Goal: Information Seeking & Learning: Learn about a topic

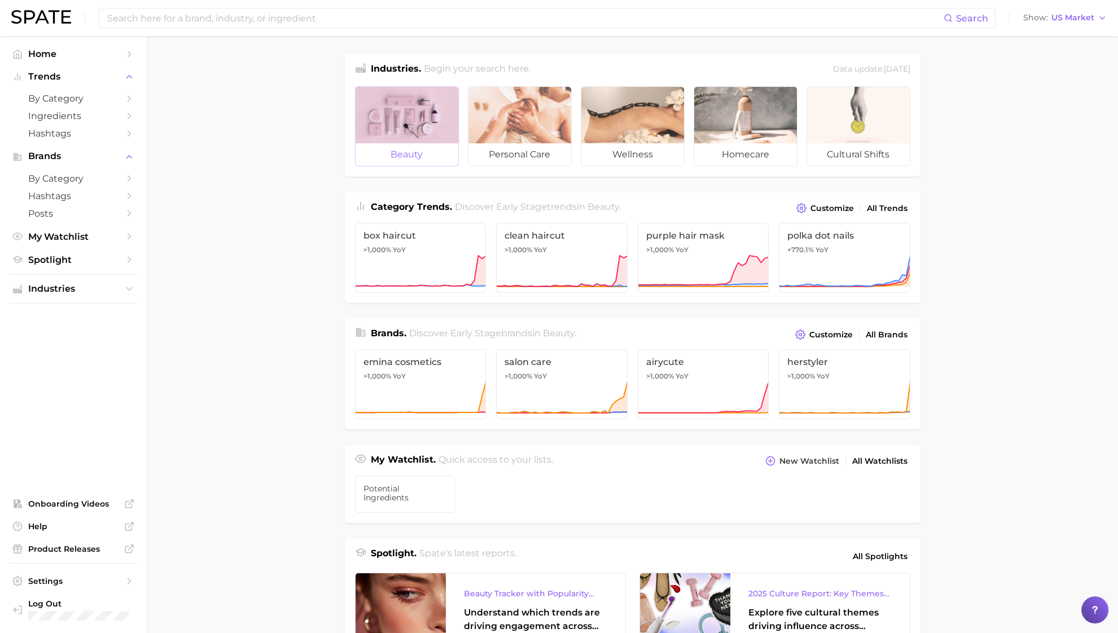
click at [436, 139] on div at bounding box center [407, 115] width 103 height 56
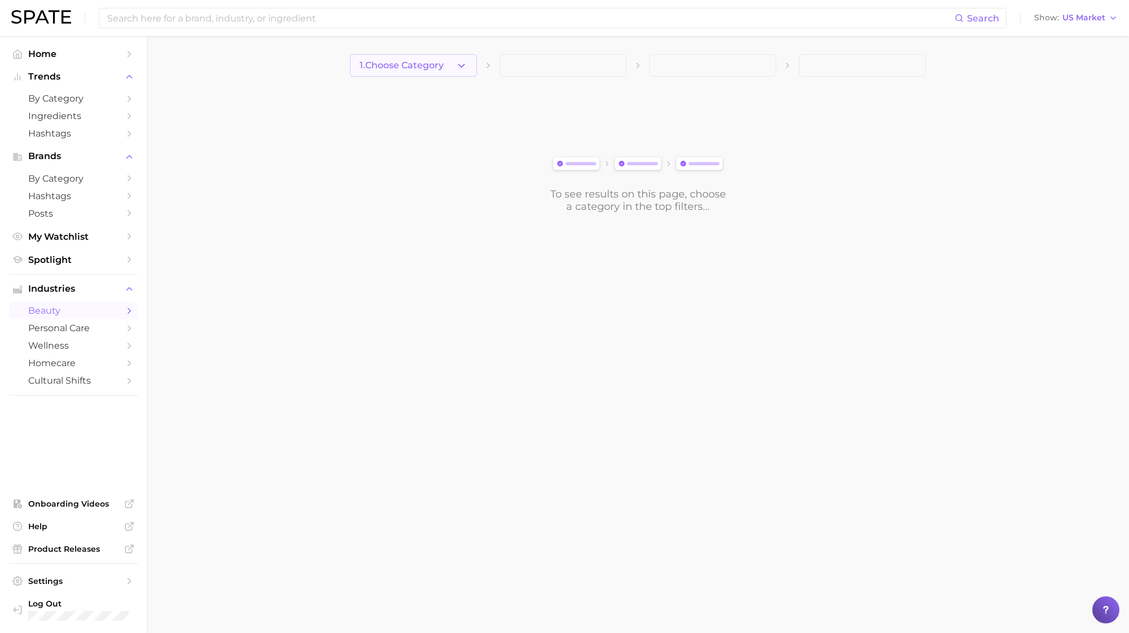
click at [443, 66] on span "1. Choose Category" at bounding box center [402, 65] width 84 height 10
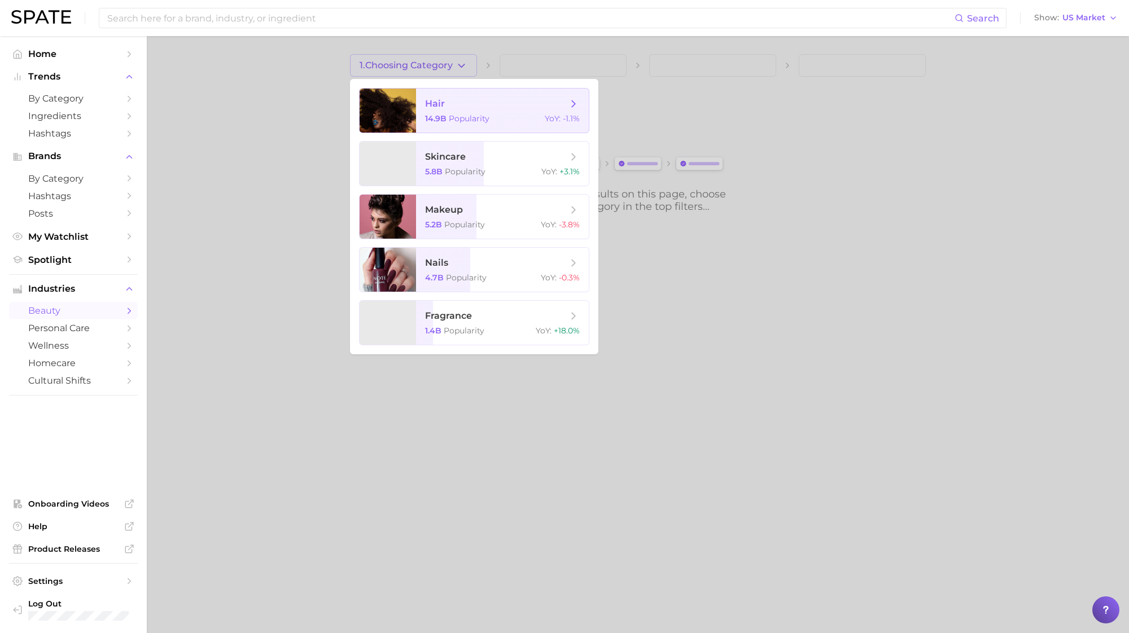
click at [432, 120] on span "14.9b" at bounding box center [435, 118] width 21 height 10
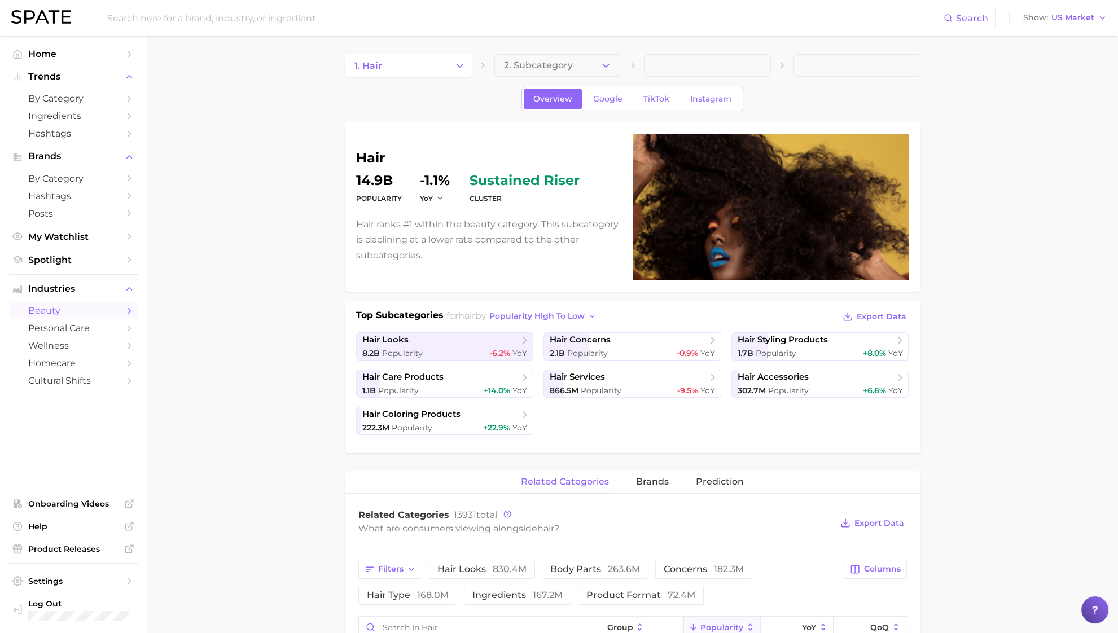
click at [474, 55] on div "1. hair 2. Subcategory" at bounding box center [633, 65] width 576 height 23
click at [466, 60] on button "Change Category" at bounding box center [460, 65] width 24 height 23
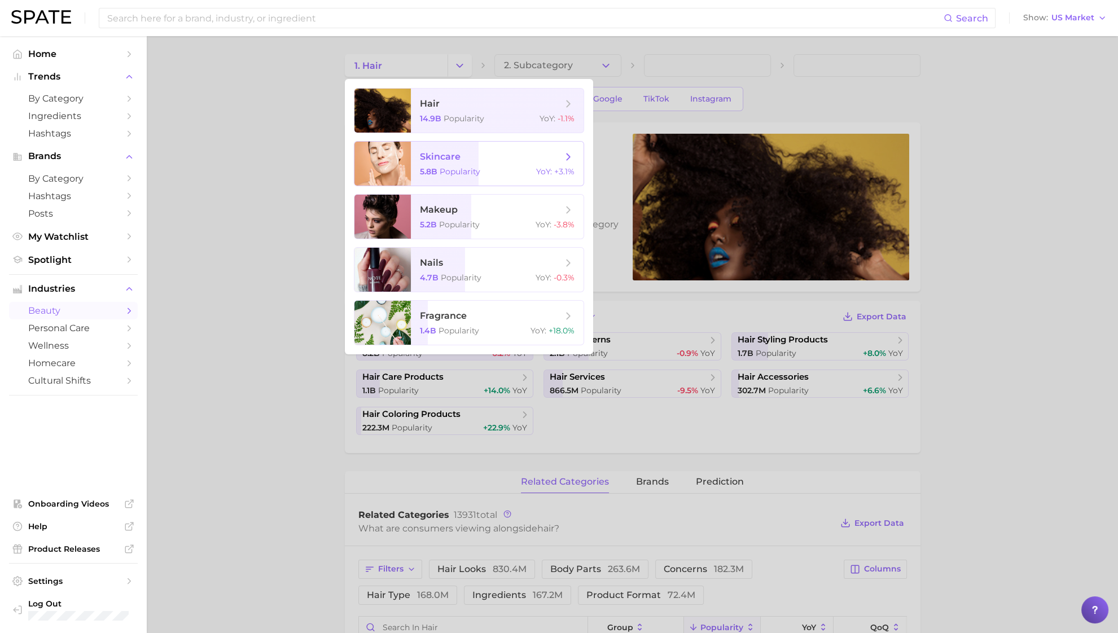
click at [445, 170] on span "Popularity" at bounding box center [460, 172] width 41 height 10
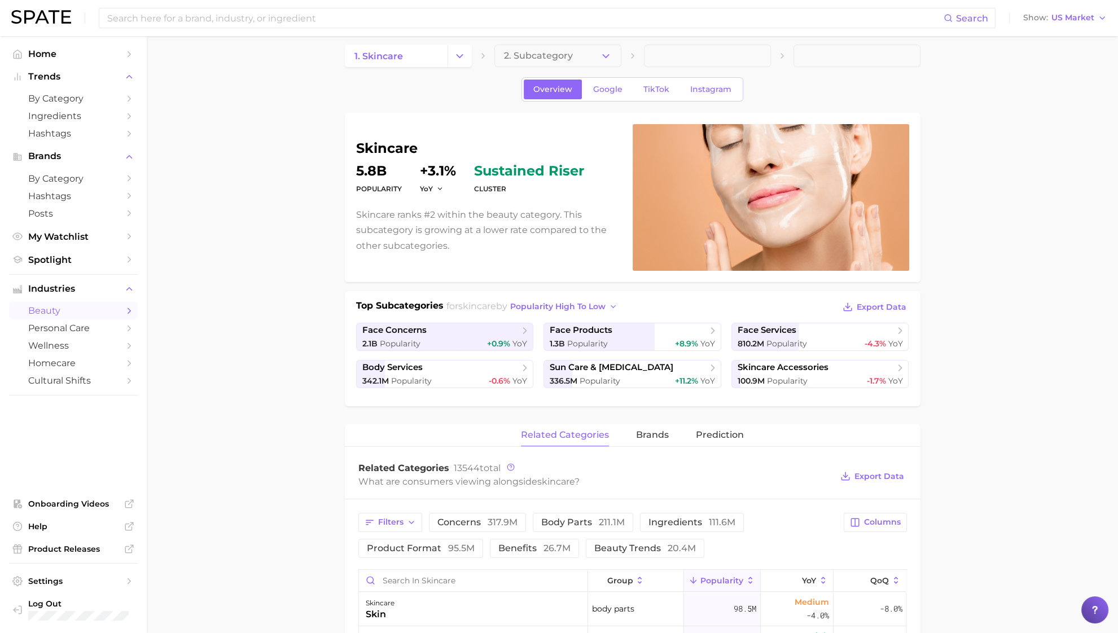
scroll to position [14, 0]
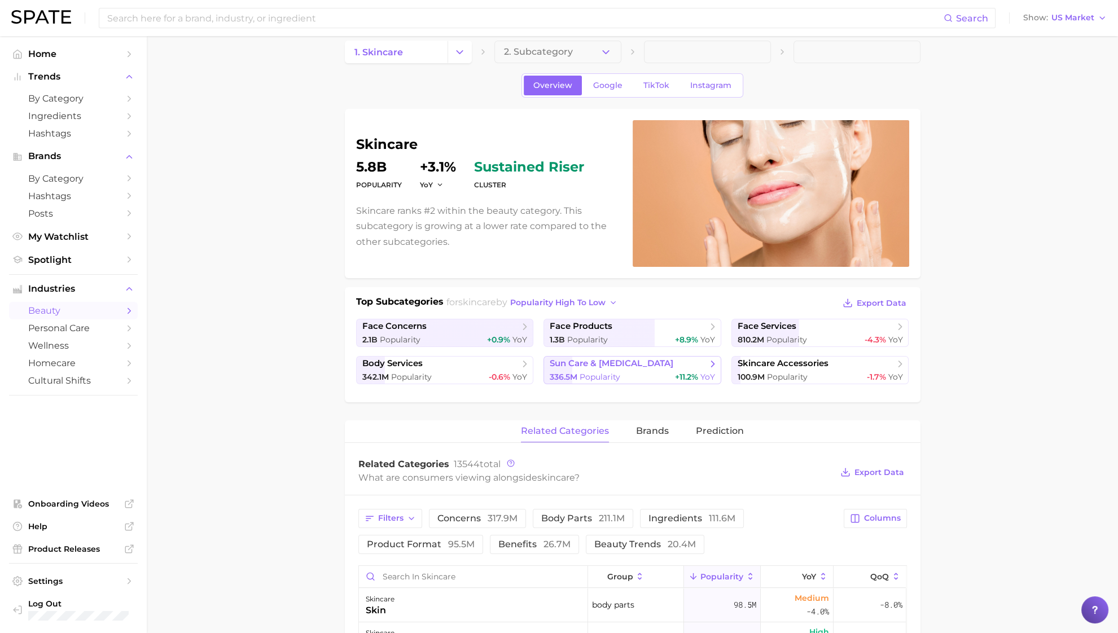
click at [596, 365] on span "sun care & [MEDICAL_DATA]" at bounding box center [612, 363] width 124 height 11
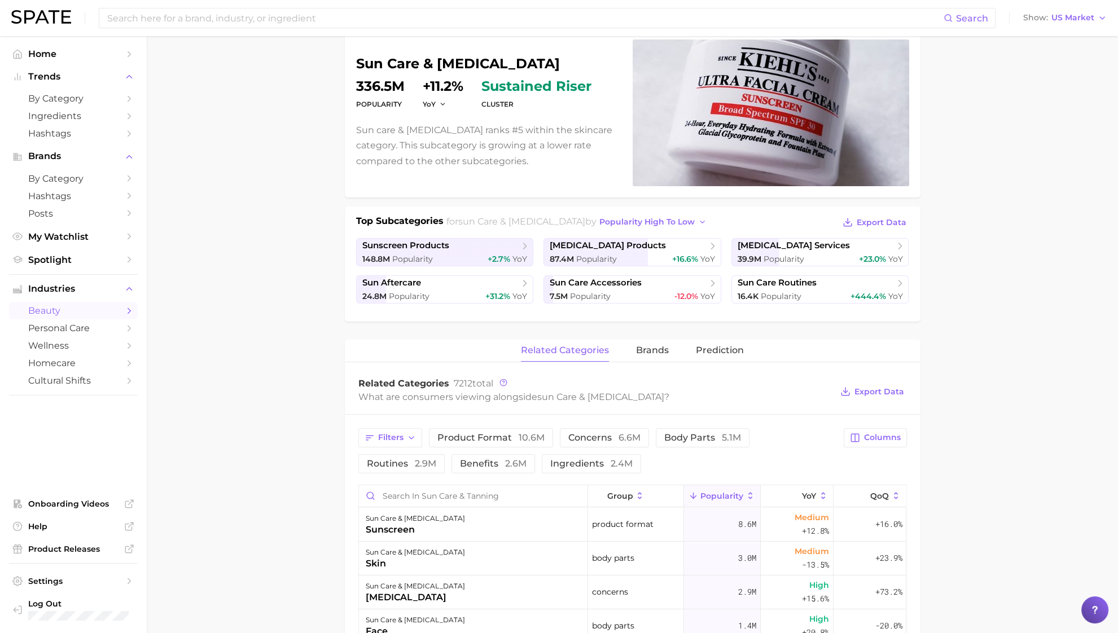
scroll to position [99, 0]
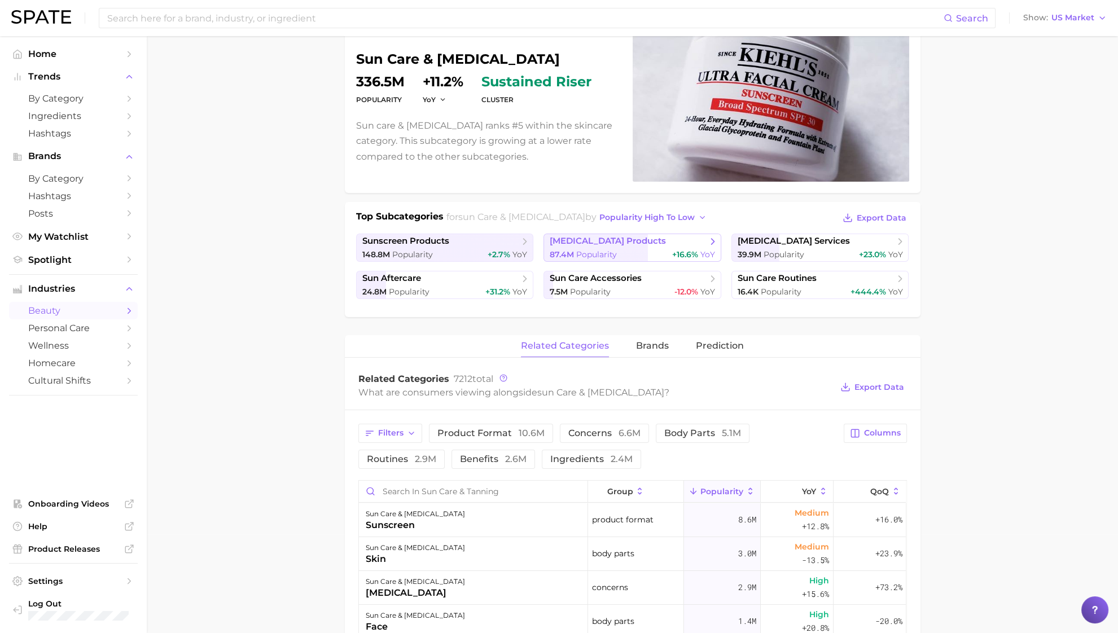
click at [581, 252] on span "Popularity" at bounding box center [596, 254] width 41 height 10
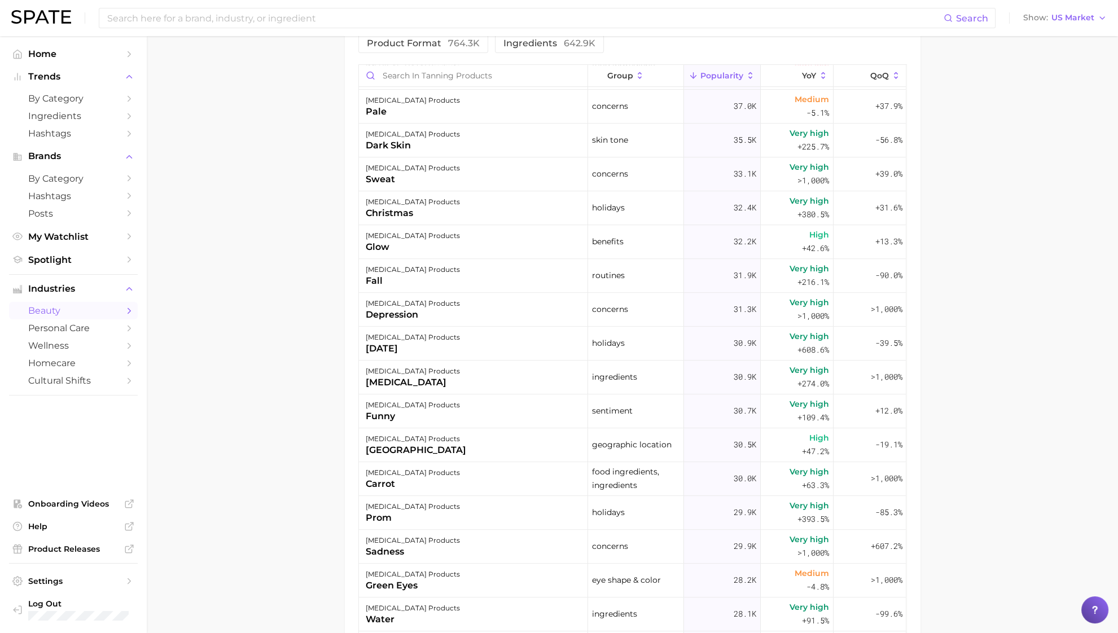
scroll to position [1334, 0]
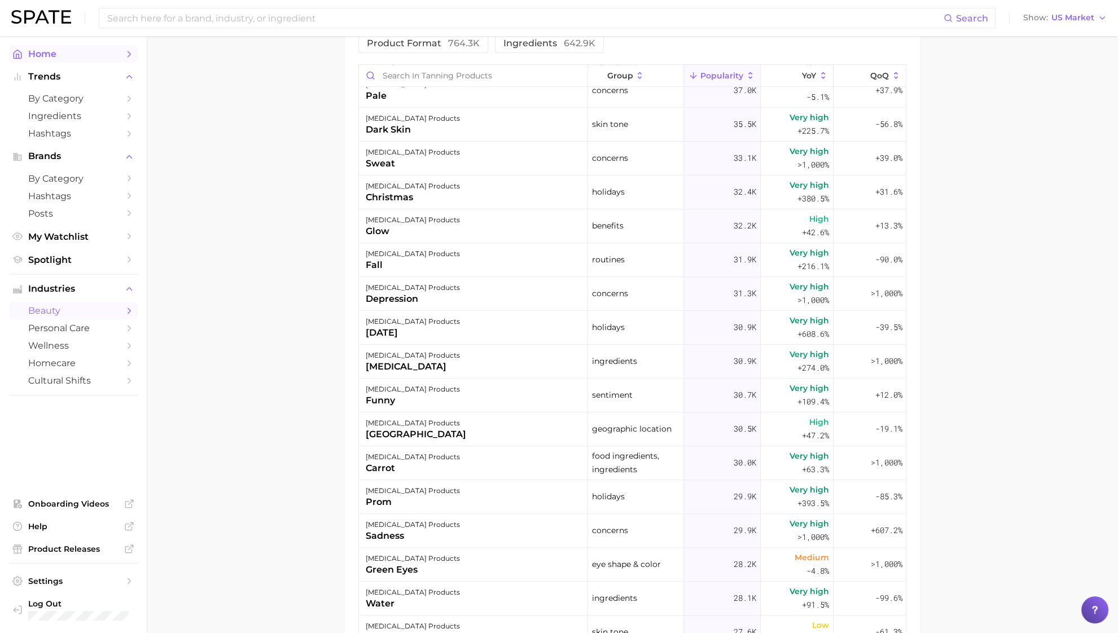
click at [50, 55] on span "Home" at bounding box center [73, 54] width 90 height 11
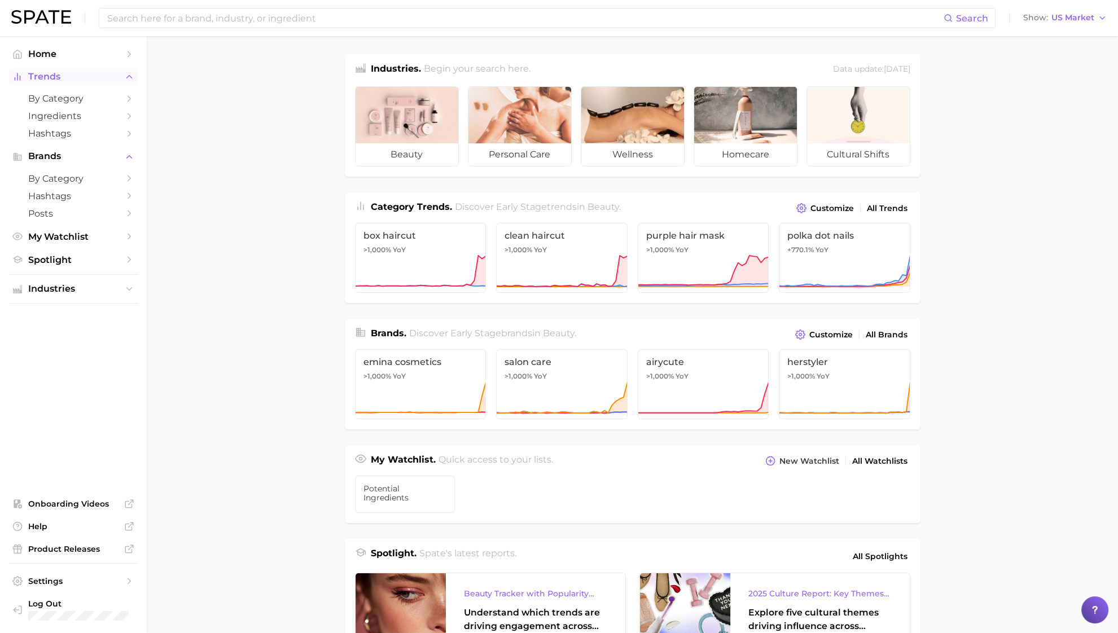
click at [69, 80] on span "Trends" at bounding box center [73, 77] width 90 height 10
click at [80, 94] on span "by Category" at bounding box center [73, 98] width 90 height 11
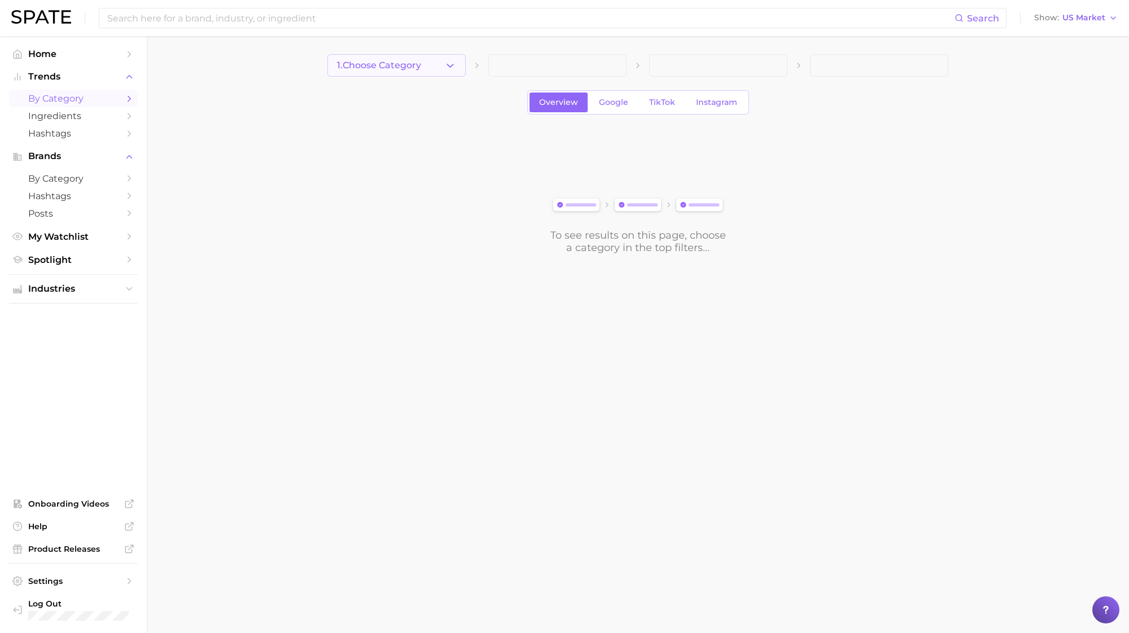
click at [447, 70] on icon "button" at bounding box center [450, 66] width 12 height 12
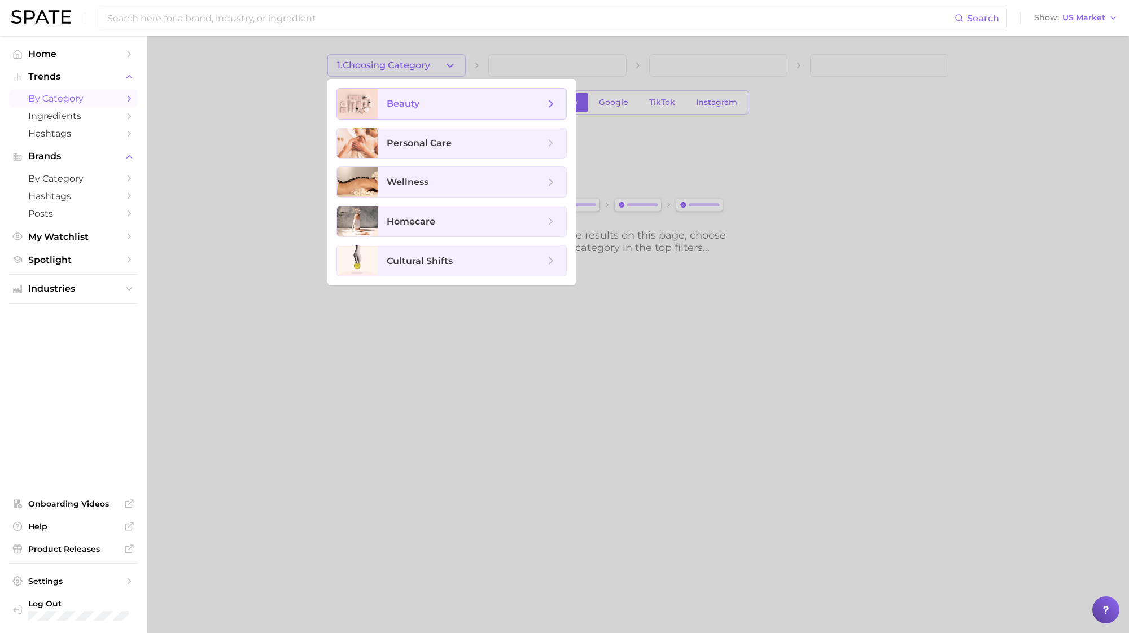
click at [438, 100] on span "beauty" at bounding box center [466, 104] width 158 height 12
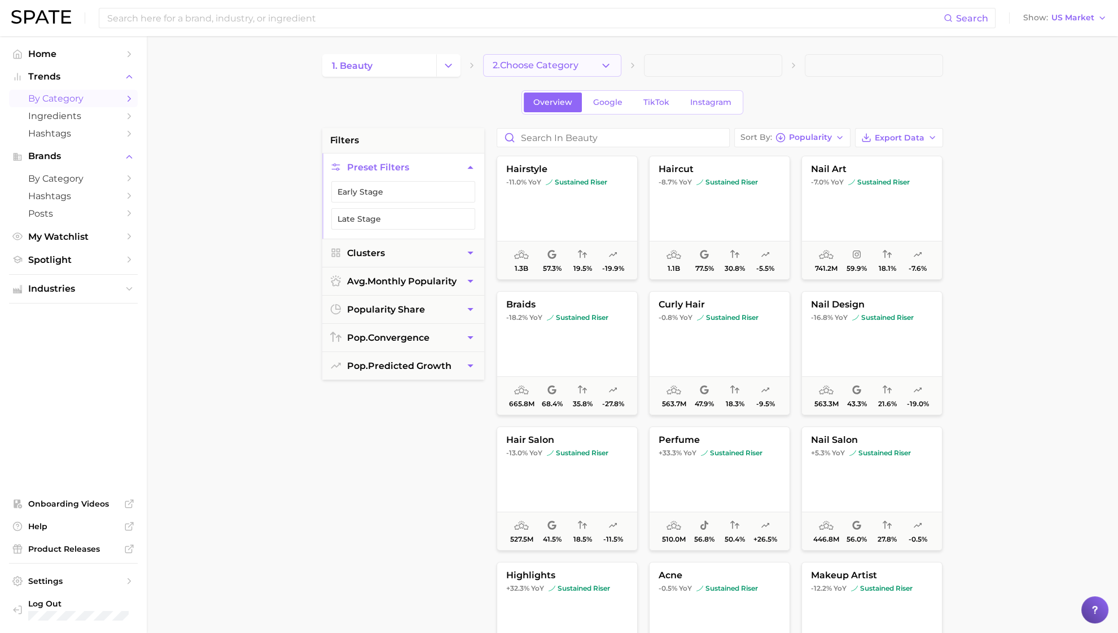
click at [568, 64] on span "2. Choose Category" at bounding box center [536, 65] width 86 height 10
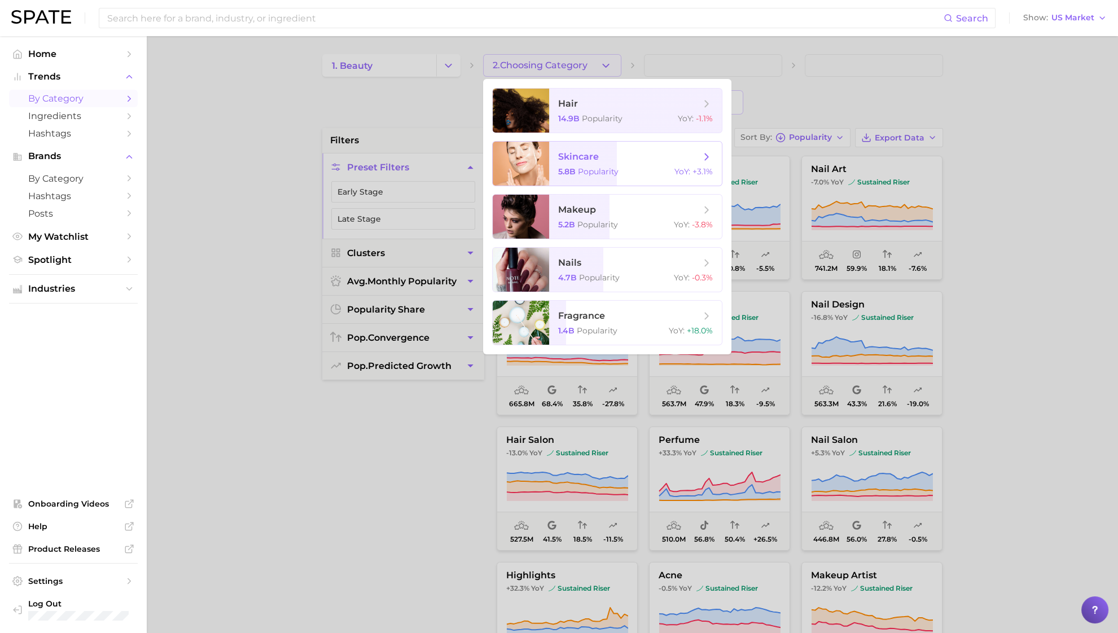
click at [604, 151] on span "skincare" at bounding box center [629, 157] width 142 height 12
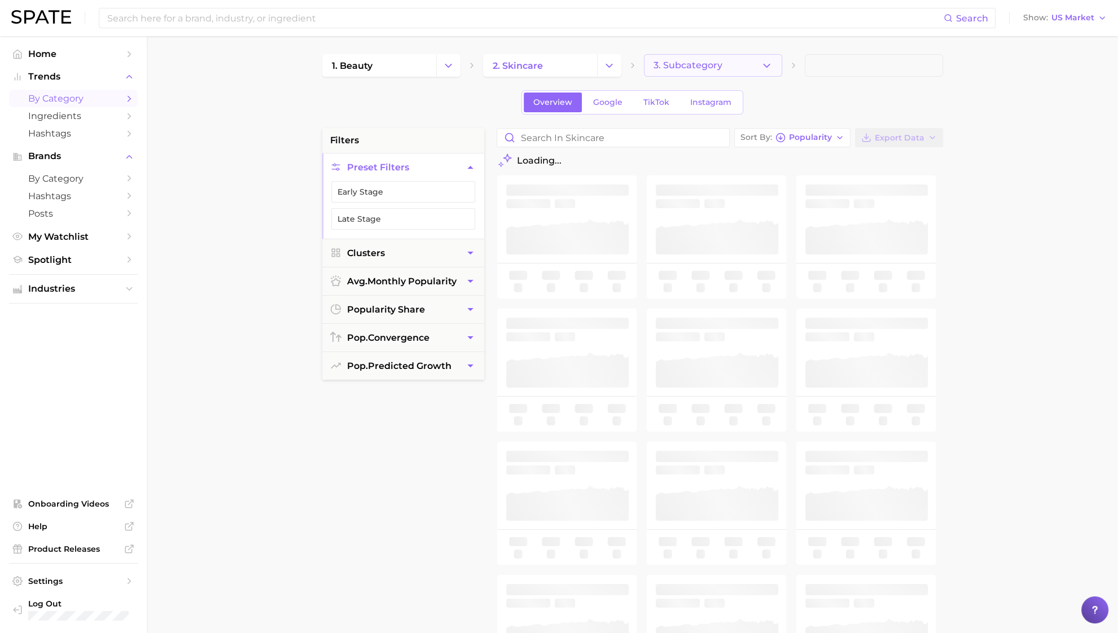
click at [754, 66] on button "3. Subcategory" at bounding box center [713, 65] width 138 height 23
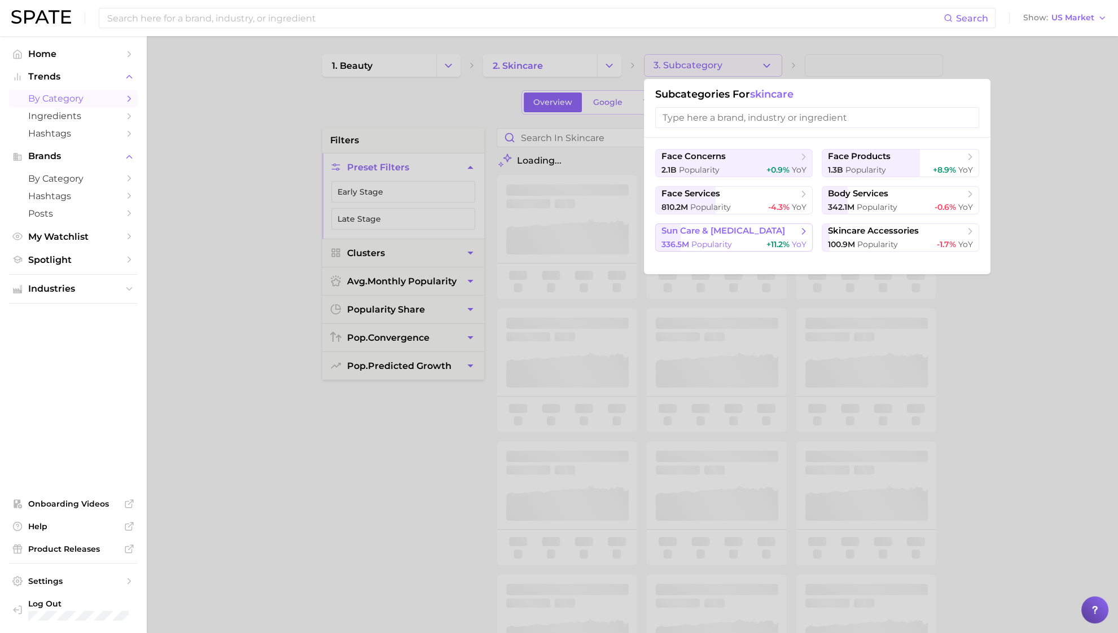
click at [738, 230] on span "sun care & [MEDICAL_DATA]" at bounding box center [723, 231] width 124 height 11
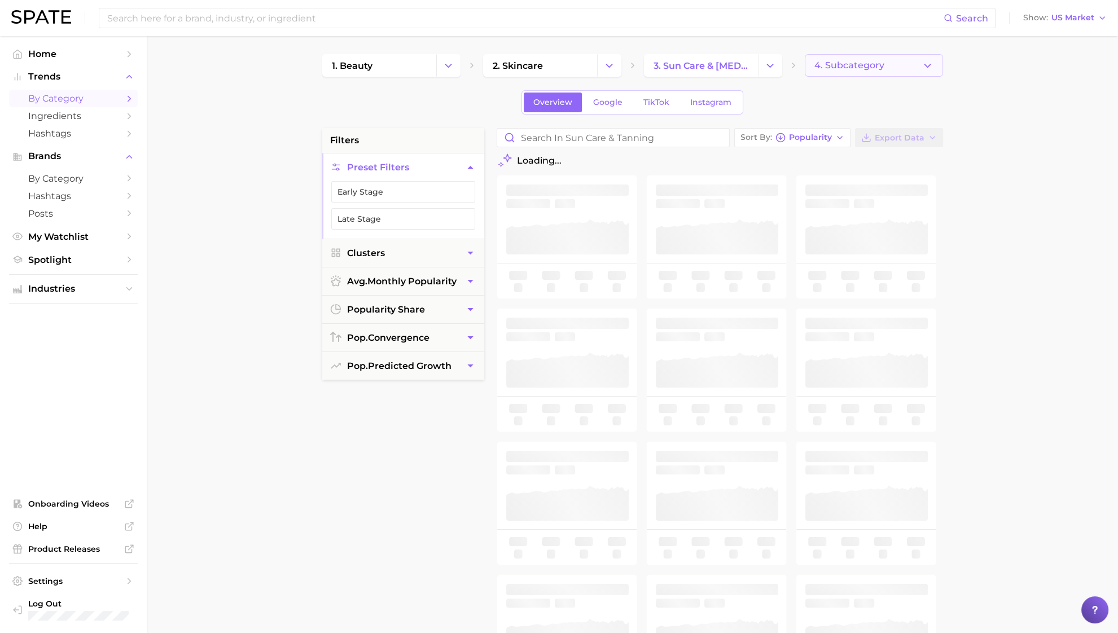
click at [851, 67] on span "4. Subcategory" at bounding box center [849, 65] width 70 height 10
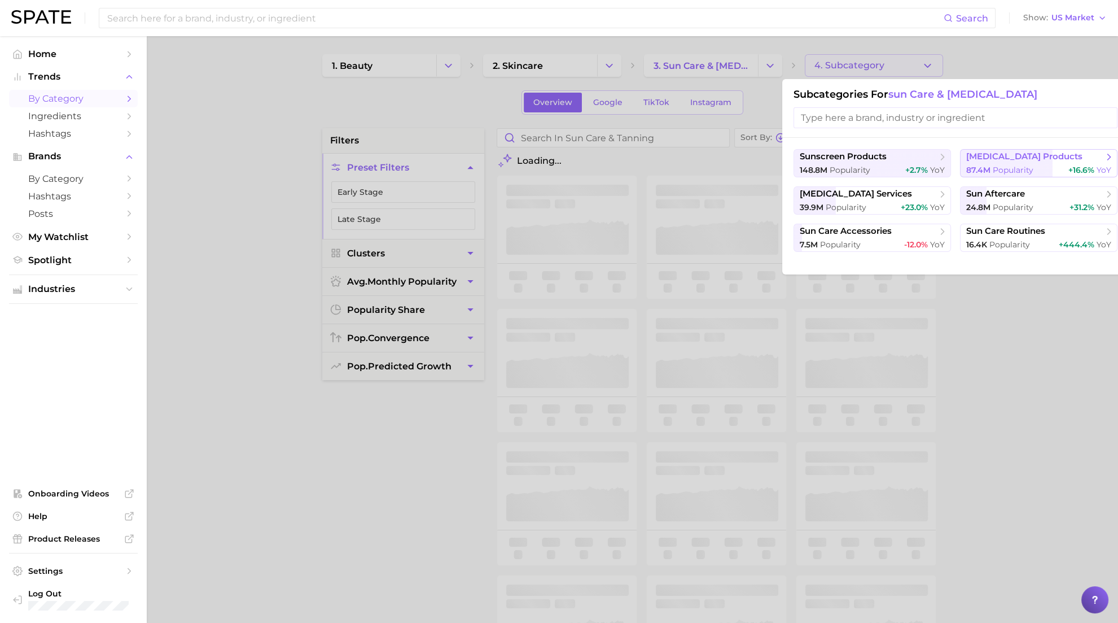
click at [972, 170] on span "87.4m" at bounding box center [978, 170] width 24 height 10
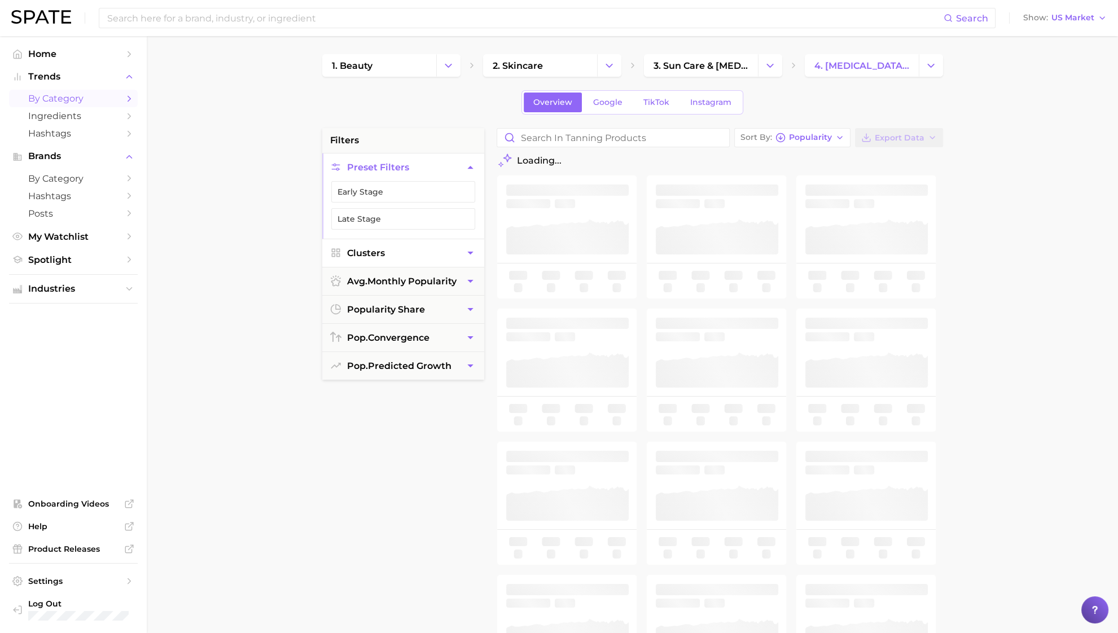
click at [402, 256] on button "Clusters" at bounding box center [403, 253] width 162 height 28
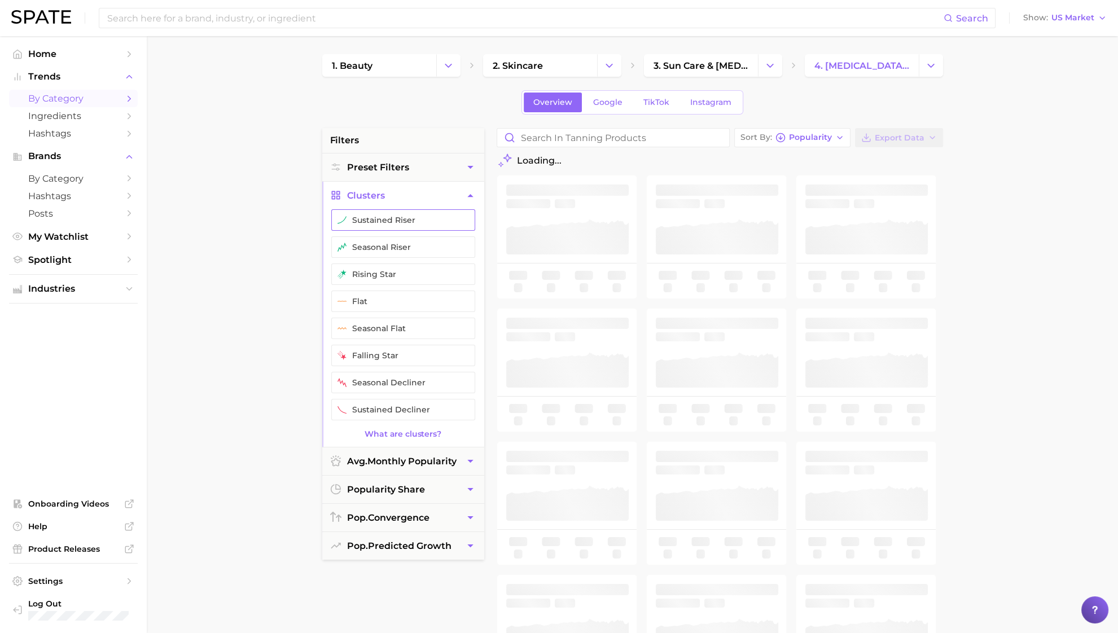
click at [409, 221] on button "sustained riser" at bounding box center [403, 219] width 144 height 21
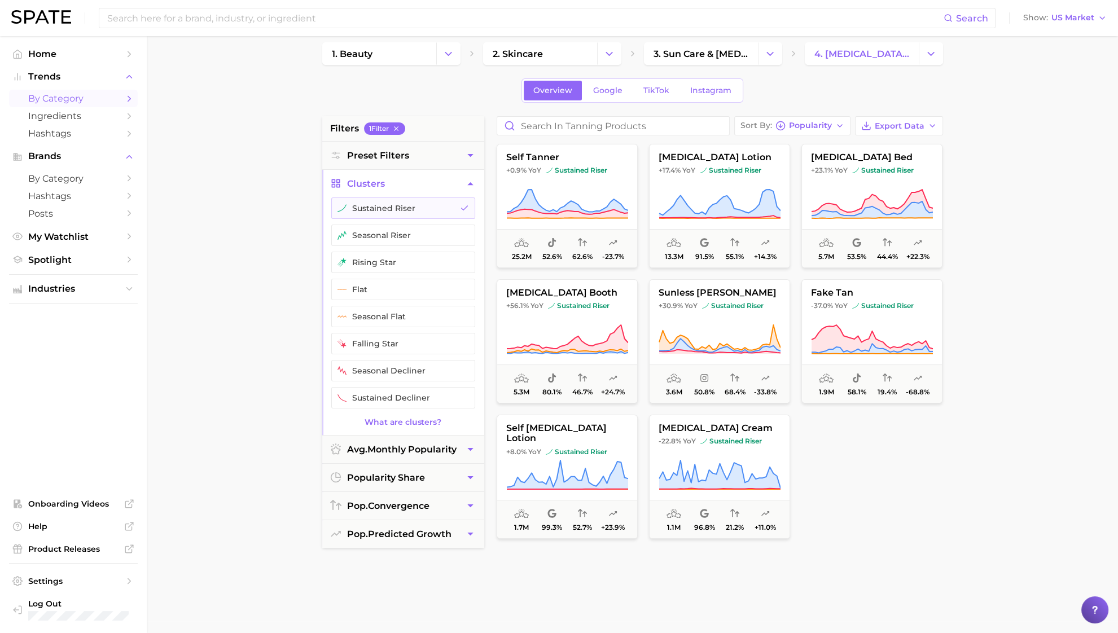
scroll to position [10, 0]
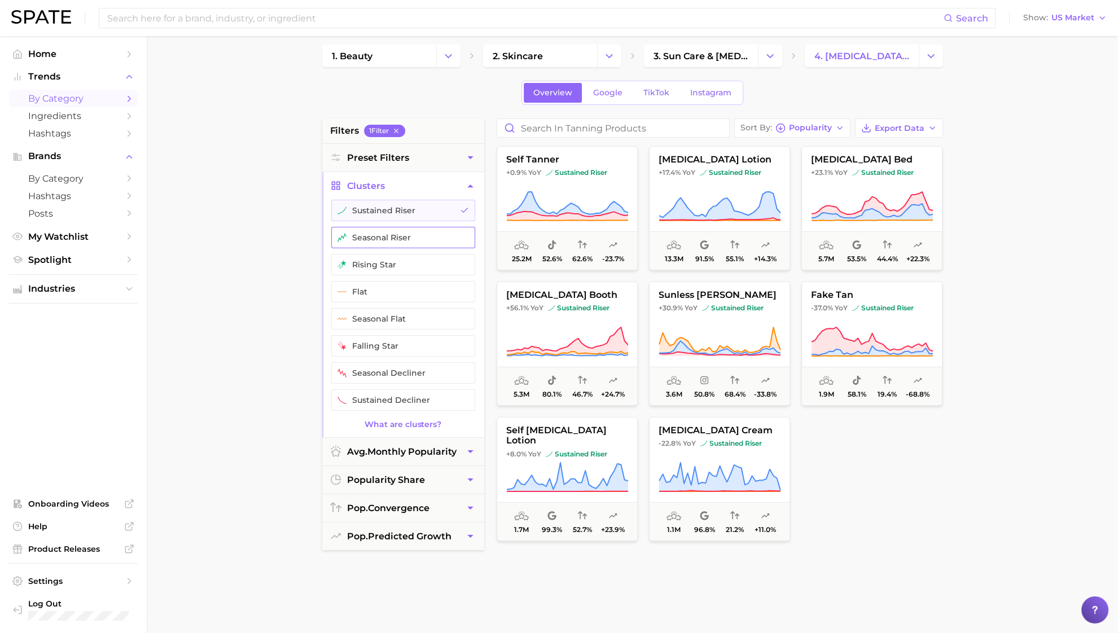
click at [394, 238] on button "seasonal riser" at bounding box center [403, 237] width 144 height 21
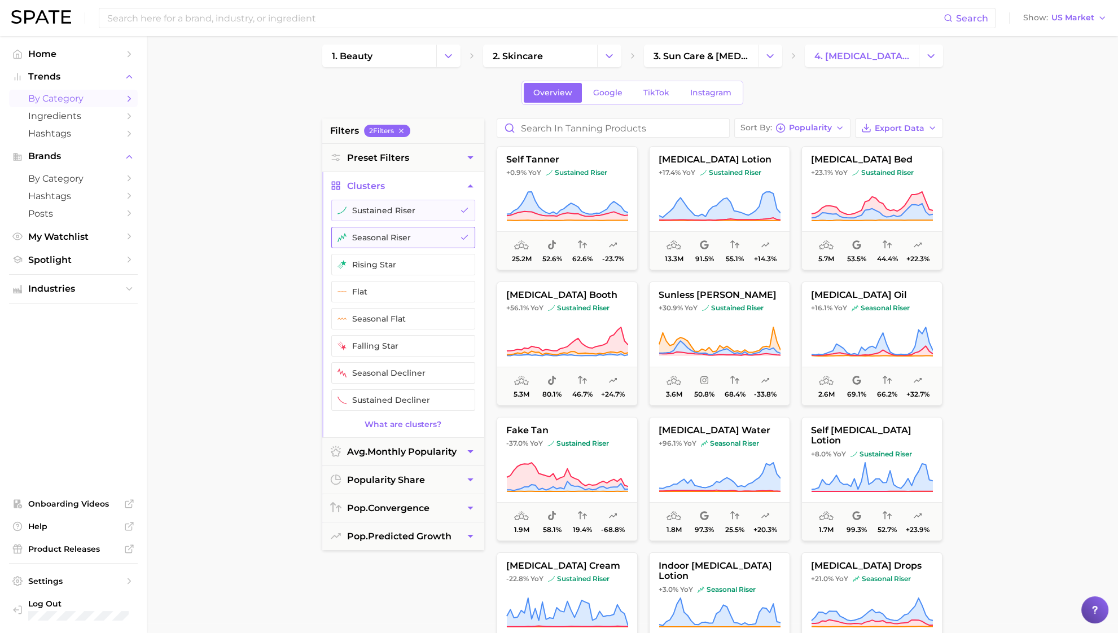
click at [441, 234] on button "seasonal riser" at bounding box center [403, 237] width 144 height 21
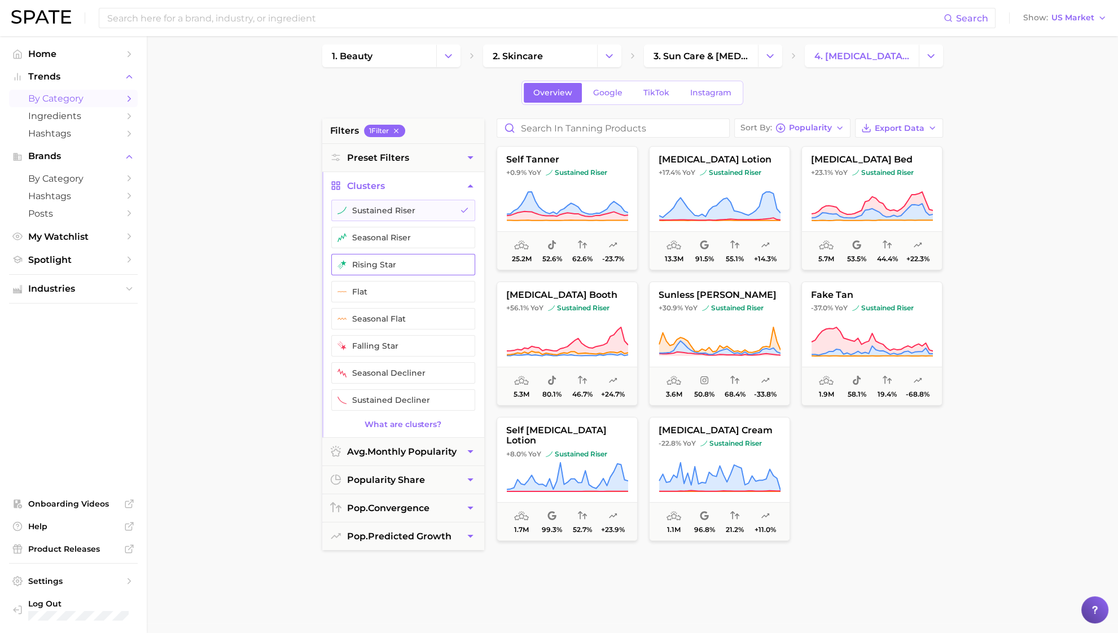
click at [425, 263] on button "rising star" at bounding box center [403, 264] width 144 height 21
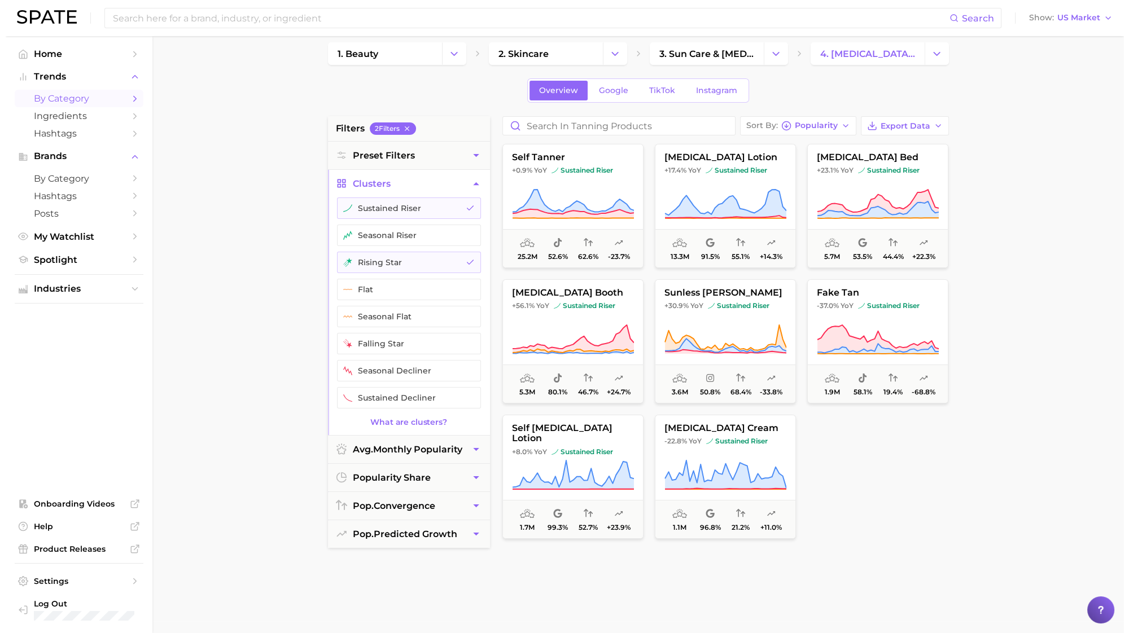
scroll to position [11, 0]
click at [763, 319] on button "sunless [PERSON_NAME] +30.9% YoY sustained riser 3.6m 50.8% 68.4% -33.8%" at bounding box center [719, 342] width 141 height 124
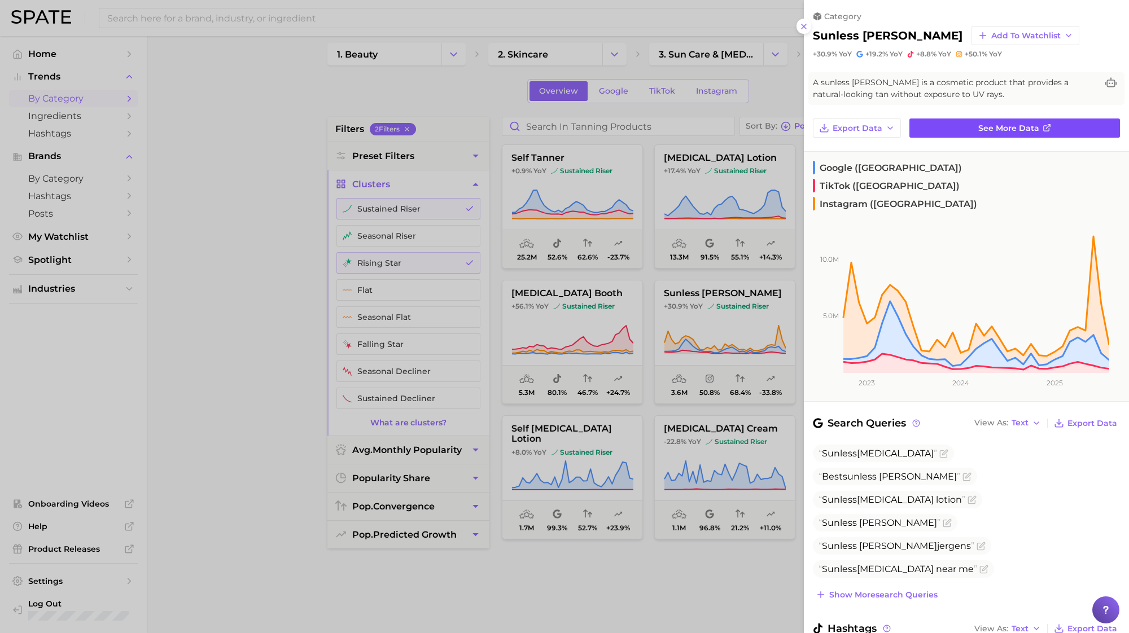
click at [985, 125] on span "See more data" at bounding box center [1008, 129] width 61 height 10
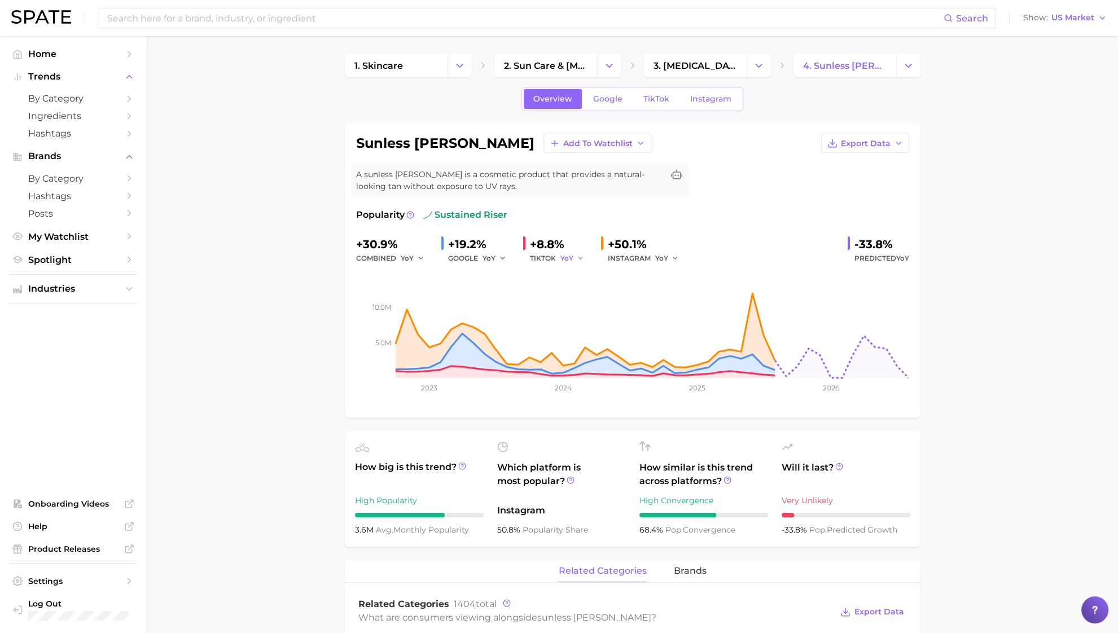
click at [573, 253] on button "YoY" at bounding box center [572, 259] width 24 height 14
click at [540, 240] on div "+8.8%" at bounding box center [561, 244] width 62 height 18
click at [659, 98] on span "TikTok" at bounding box center [656, 99] width 26 height 10
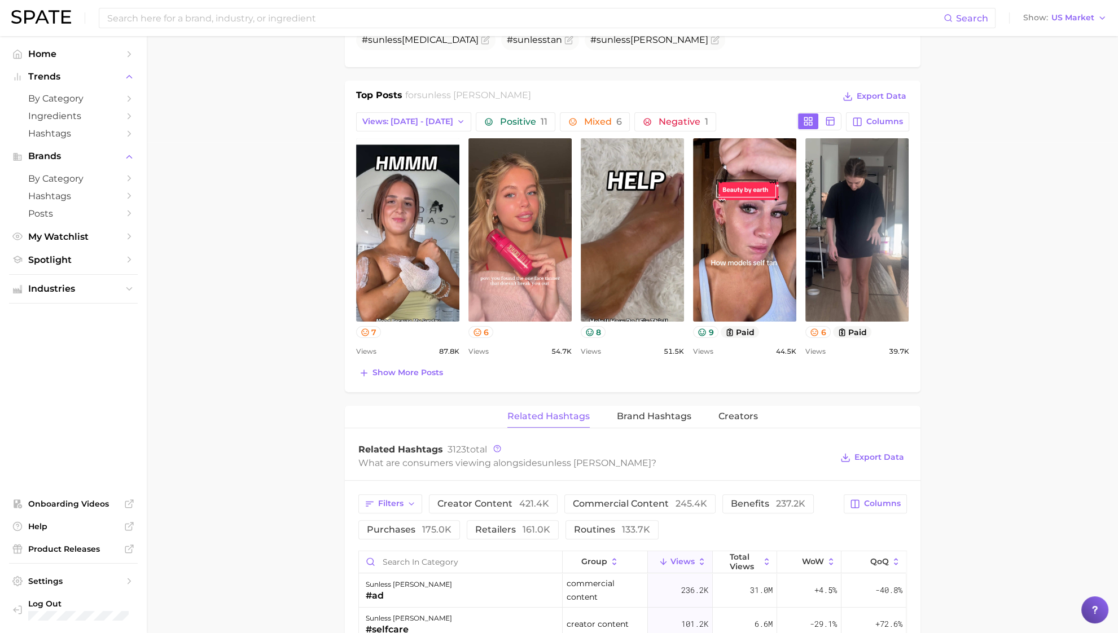
scroll to position [493, 0]
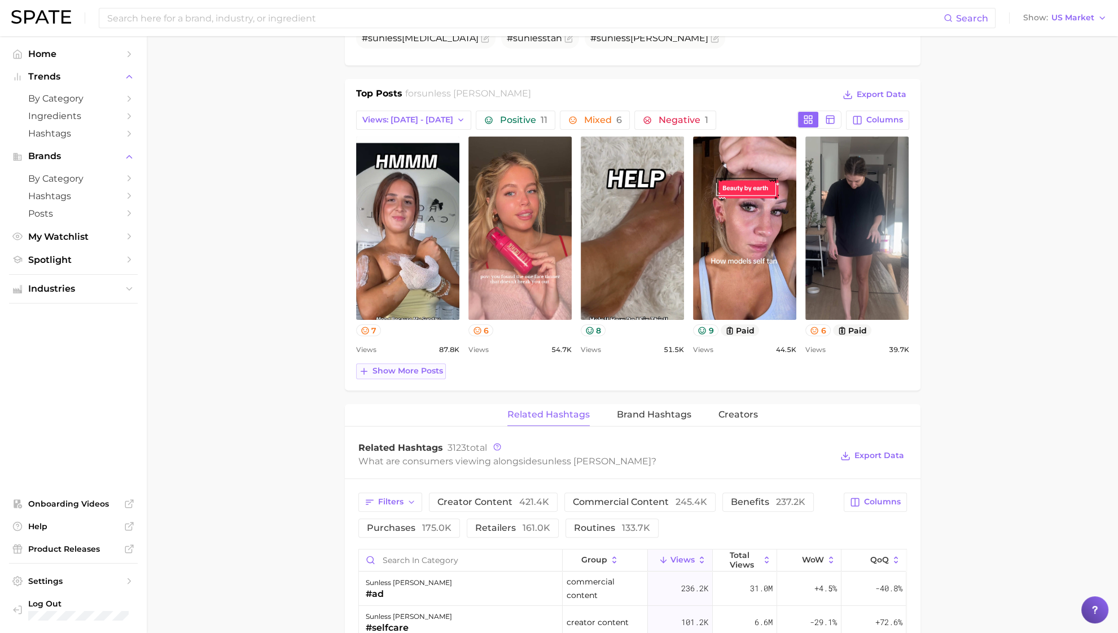
click at [393, 371] on span "Show more posts" at bounding box center [408, 371] width 71 height 10
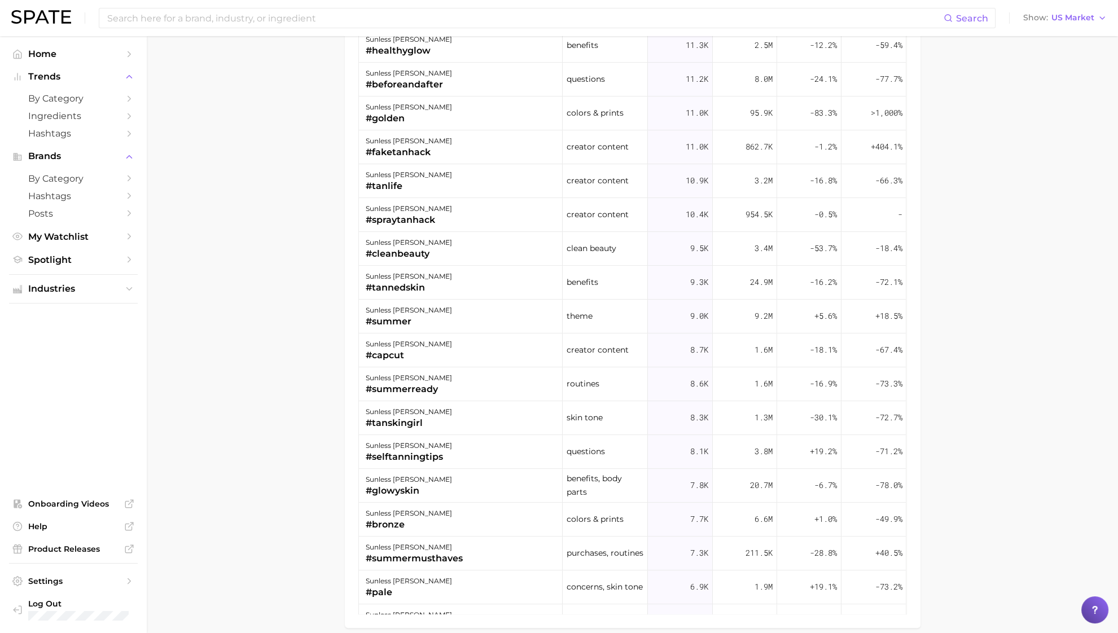
scroll to position [873, 0]
